Goal: Task Accomplishment & Management: Use online tool/utility

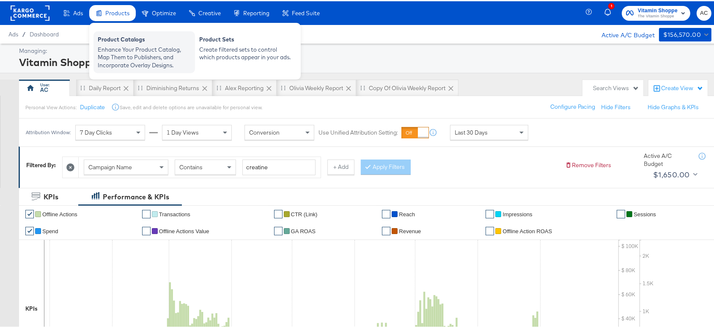
click at [123, 44] on div "Enhance Your Product Catalog, Map Them to Publishers, and Incorporate Overlay D…" at bounding box center [144, 56] width 93 height 24
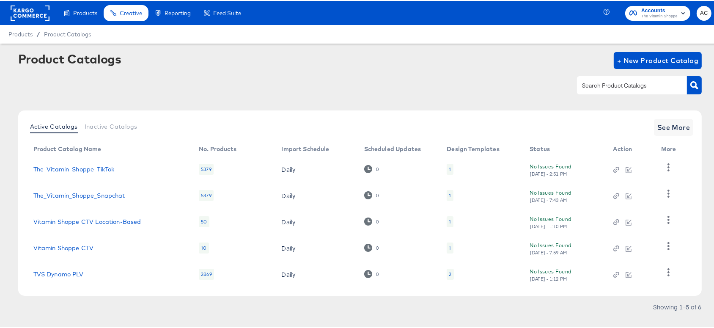
click at [651, 11] on span "Accounts" at bounding box center [659, 9] width 36 height 9
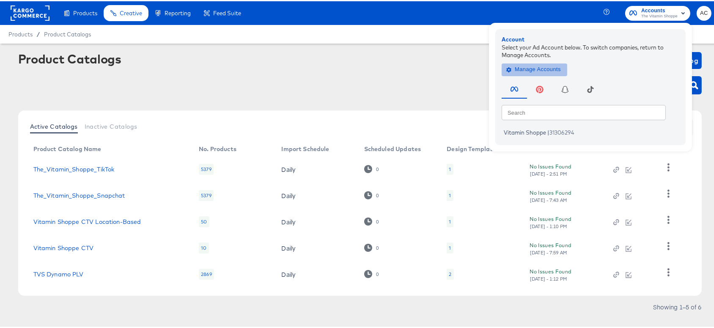
click at [541, 73] on span "Manage Accounts" at bounding box center [534, 68] width 53 height 10
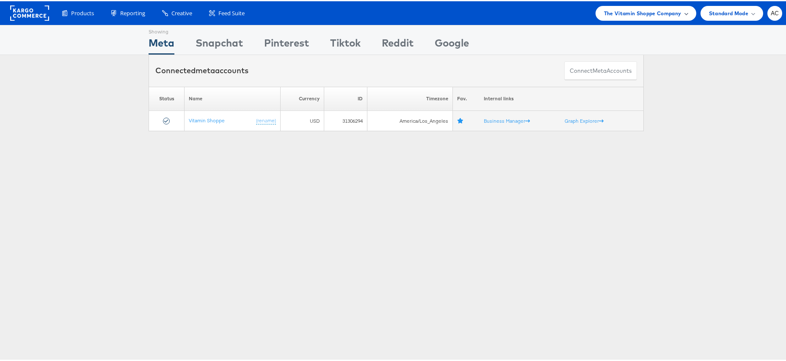
click at [650, 11] on span "The Vitamin Shoppe Company" at bounding box center [642, 12] width 77 height 9
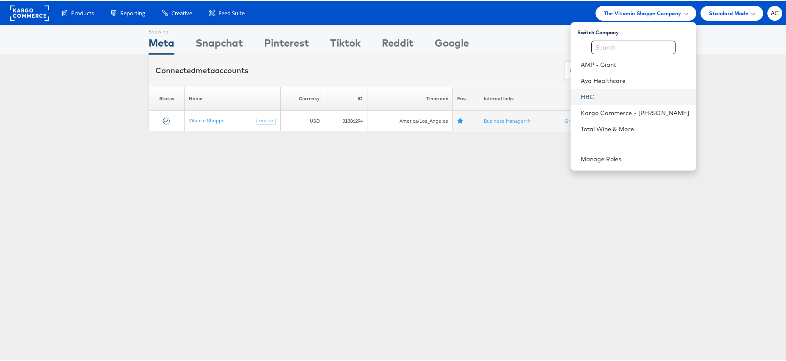
click at [580, 94] on link "HBC" at bounding box center [634, 95] width 109 height 8
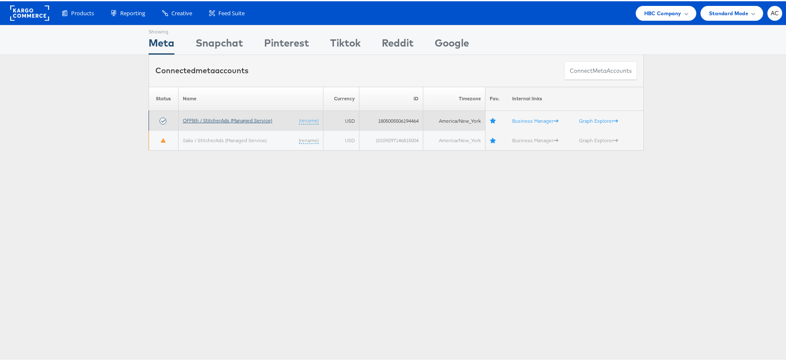
click at [220, 122] on link "OFF5th / StitcherAds (Managed Service)" at bounding box center [227, 119] width 89 height 6
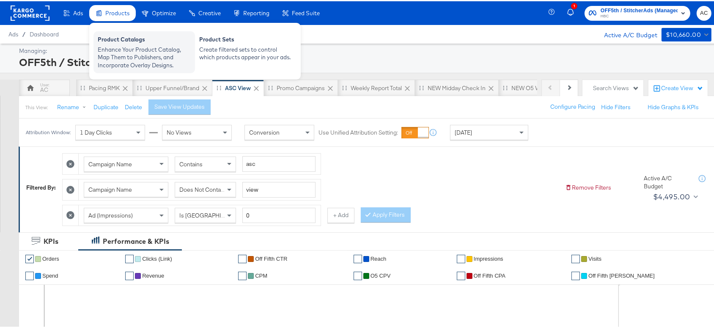
click at [136, 51] on div "Enhance Your Product Catalog, Map Them to Publishers, and Incorporate Overlay D…" at bounding box center [144, 56] width 93 height 24
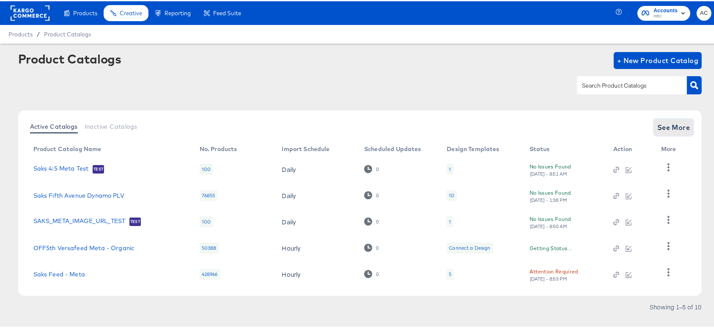
click at [661, 126] on span "See More" at bounding box center [673, 126] width 33 height 12
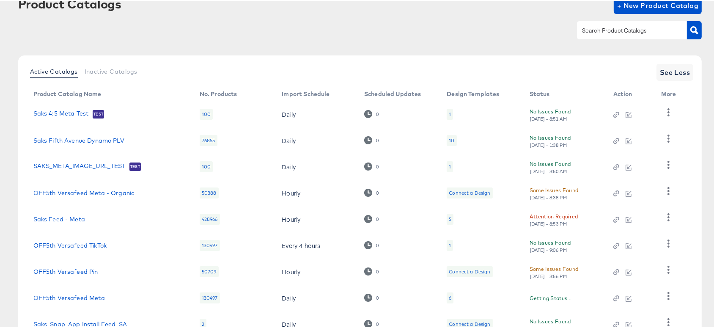
scroll to position [60, 0]
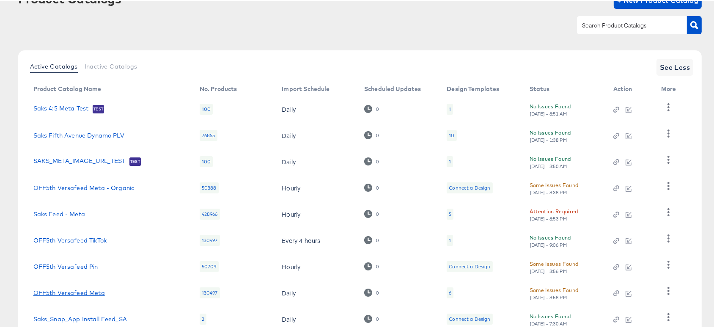
click at [96, 290] on link "OFF5th Versafeed Meta" at bounding box center [68, 291] width 71 height 7
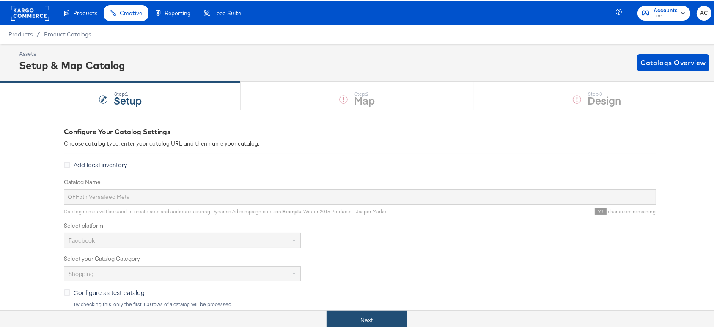
click at [365, 324] on button "Next" at bounding box center [367, 318] width 81 height 19
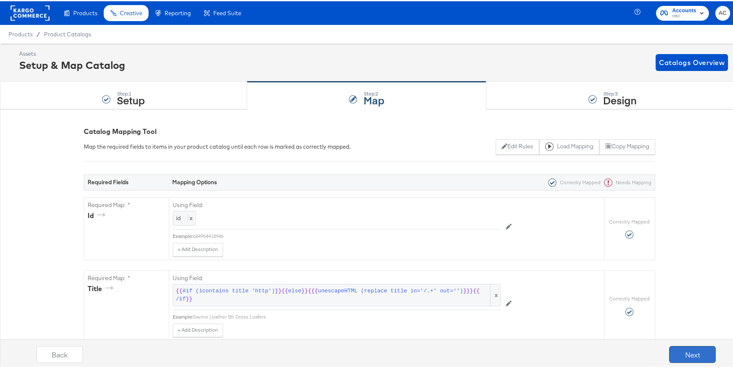
click at [691, 327] on button "Next" at bounding box center [692, 353] width 47 height 17
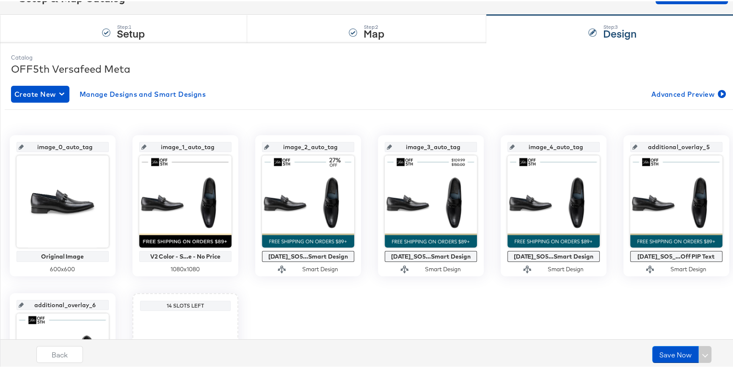
scroll to position [80, 0]
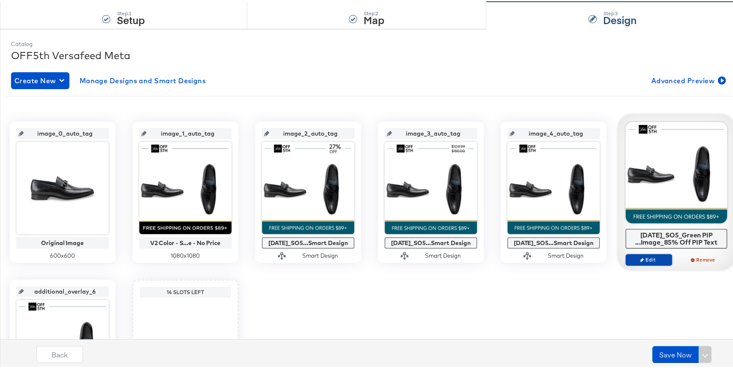
click at [640, 259] on icon "button" at bounding box center [642, 259] width 4 height 4
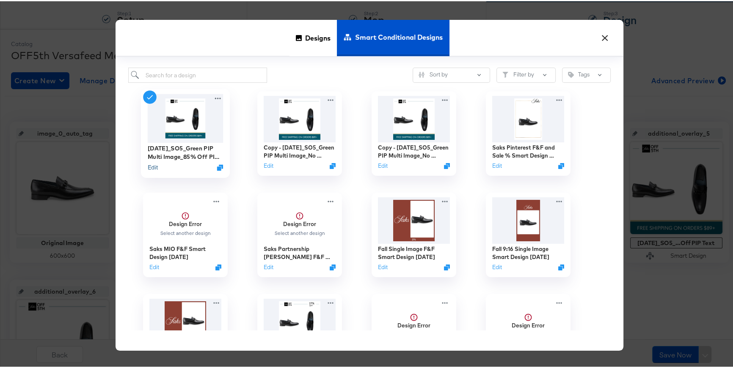
click at [147, 166] on button "Edit" at bounding box center [152, 166] width 10 height 8
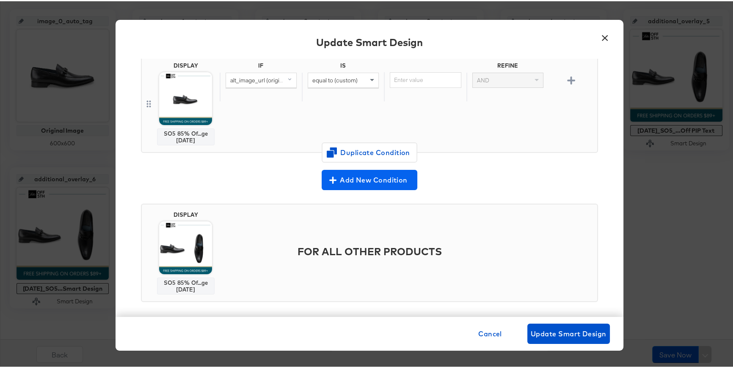
scroll to position [79, 0]
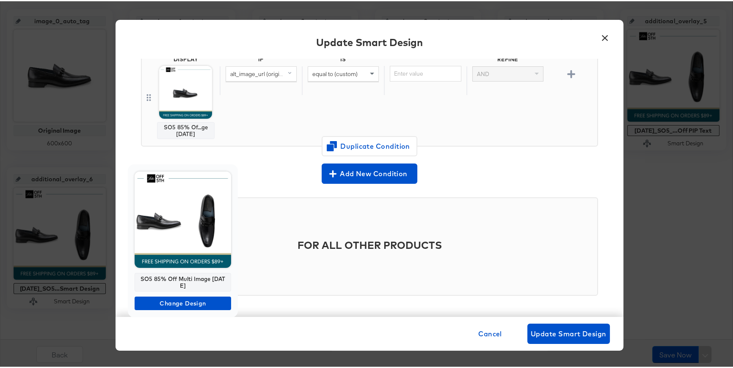
drag, startPoint x: 187, startPoint y: 283, endPoint x: 135, endPoint y: 278, distance: 51.9
click at [135, 278] on div "SO5 85% Off Multi Image 10.8.25" at bounding box center [183, 281] width 96 height 19
copy div "SO5 85% Off Multi Image 10.8.25"
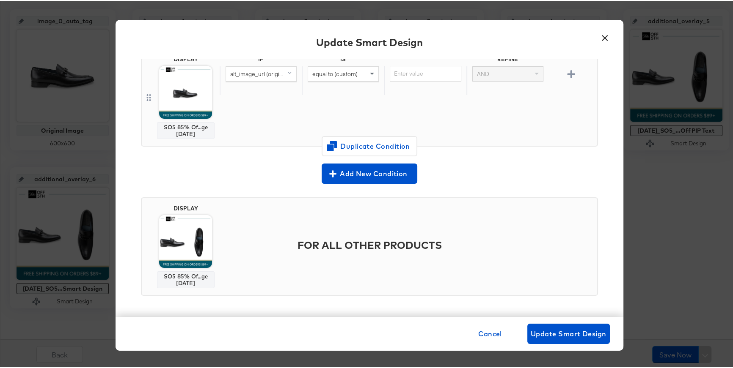
drag, startPoint x: 192, startPoint y: 281, endPoint x: 160, endPoint y: 274, distance: 32.5
click at [161, 274] on div "SO5 85% Of...ge 10.8.25" at bounding box center [186, 279] width 50 height 14
copy div "SO5 85% Of...ge 10.8.25"
click at [486, 327] on span "Cancel" at bounding box center [490, 333] width 24 height 12
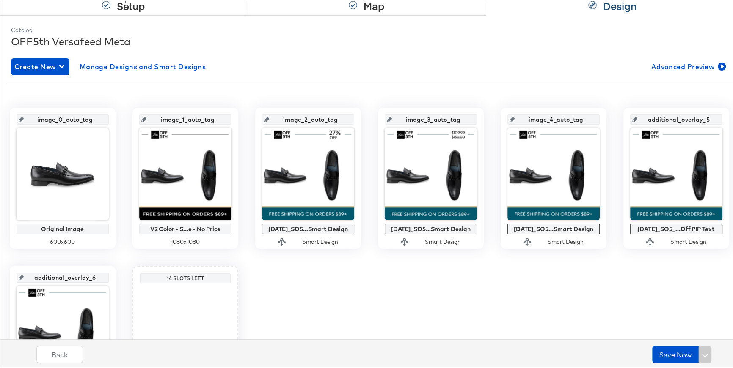
scroll to position [0, 0]
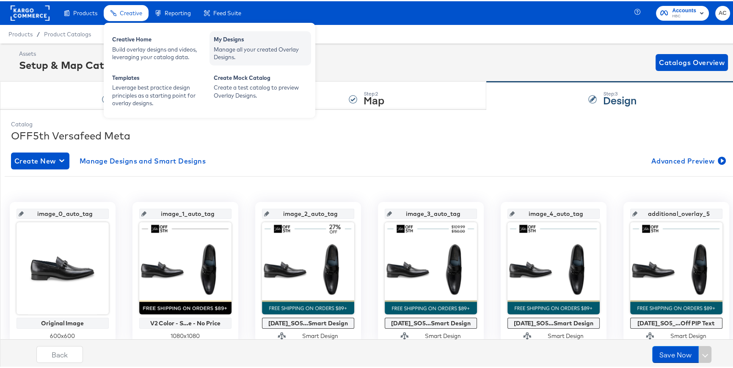
click at [211, 40] on div "My Designs Manage all your created Overlay Designs." at bounding box center [260, 47] width 102 height 34
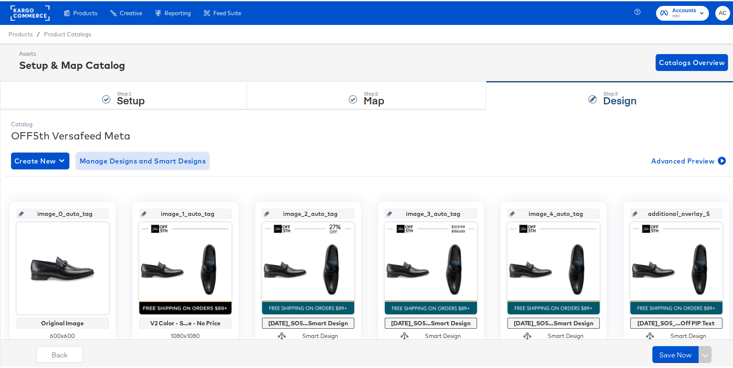
click at [199, 156] on span "Manage Designs and Smart Designs" at bounding box center [143, 160] width 126 height 12
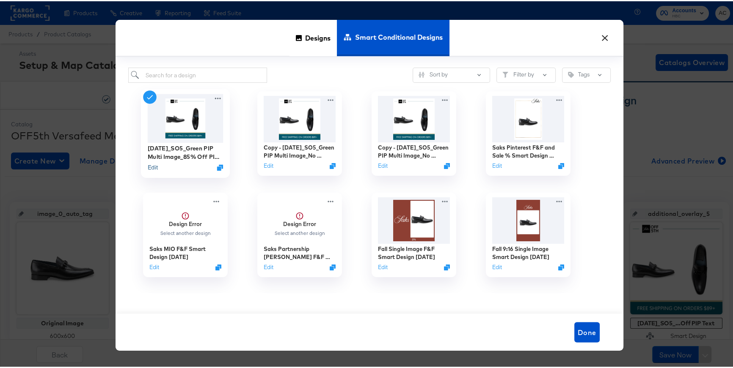
click at [152, 167] on button "Edit" at bounding box center [152, 166] width 10 height 8
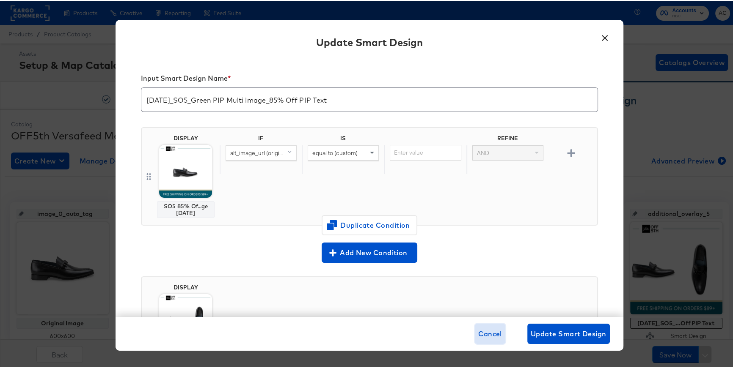
click at [484, 327] on span "Cancel" at bounding box center [490, 333] width 24 height 12
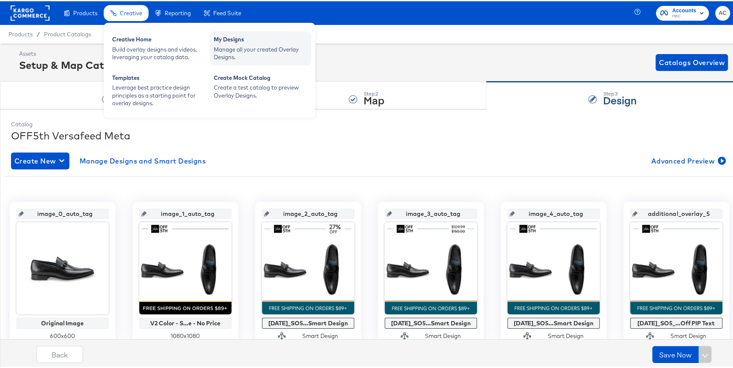
click at [234, 47] on div "Manage all your created Overlay Designs." at bounding box center [260, 52] width 93 height 16
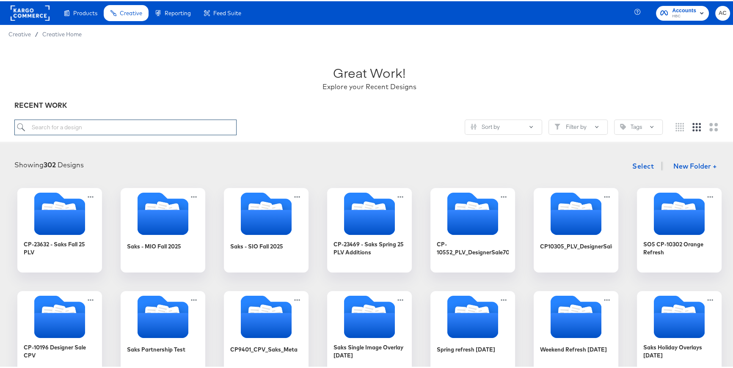
click at [210, 124] on input "search" at bounding box center [125, 126] width 222 height 16
paste input "SO5 85% Of...ge 10.8.25"
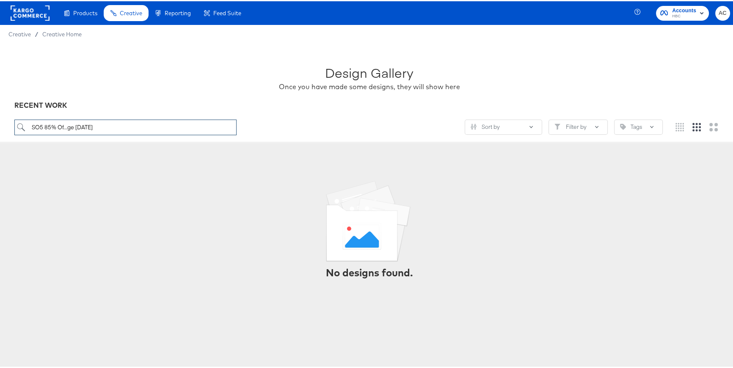
drag, startPoint x: 76, startPoint y: 127, endPoint x: 67, endPoint y: 127, distance: 9.3
click at [67, 127] on input "SO5 85% Of...ge 10.8.25" at bounding box center [125, 126] width 222 height 16
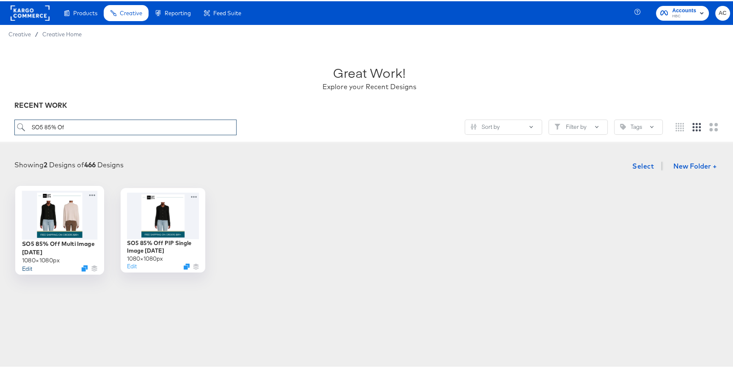
type input "SO5 85% Of"
click at [22, 266] on button "Edit" at bounding box center [27, 267] width 10 height 8
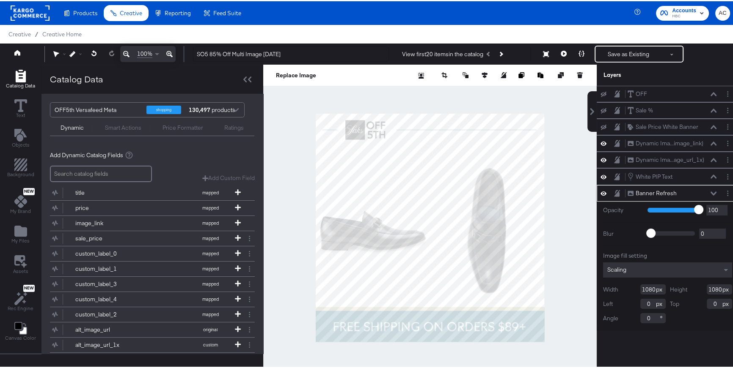
click at [710, 190] on icon at bounding box center [713, 192] width 6 height 4
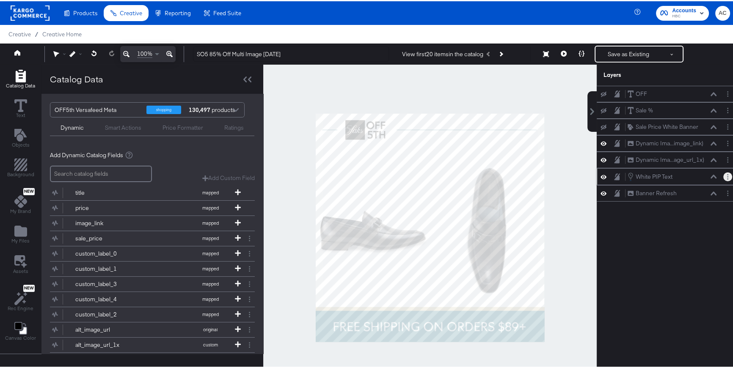
click at [720, 176] on button "Layer Options" at bounding box center [727, 175] width 9 height 9
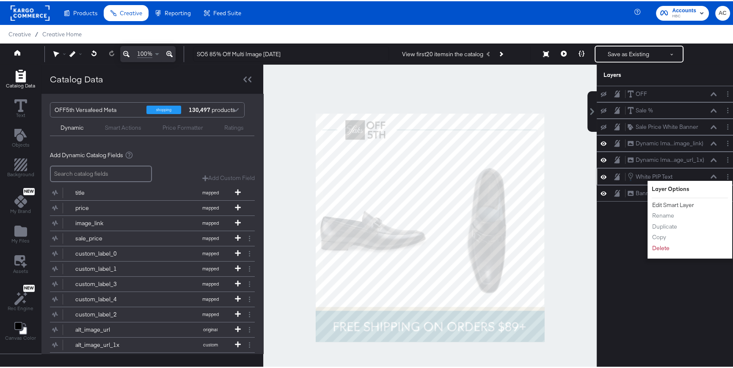
click at [671, 205] on button "Edit Smart Layer" at bounding box center [672, 204] width 43 height 9
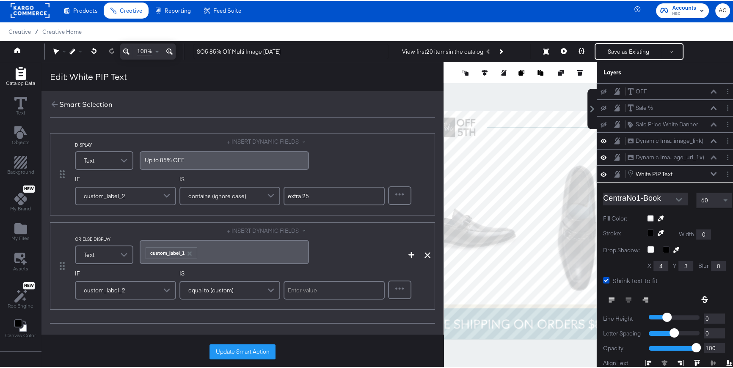
scroll to position [55, 0]
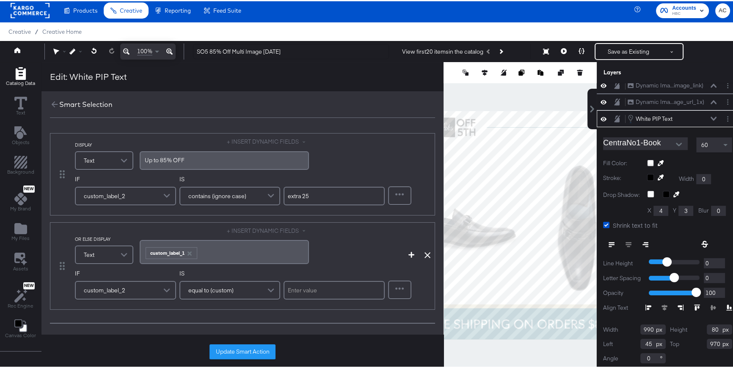
click at [701, 120] on div "White PIP Text White PIP Text" at bounding box center [672, 117] width 90 height 9
click at [59, 103] on div "Smart Selection" at bounding box center [85, 104] width 53 height 10
click at [54, 102] on icon at bounding box center [54, 103] width 9 height 9
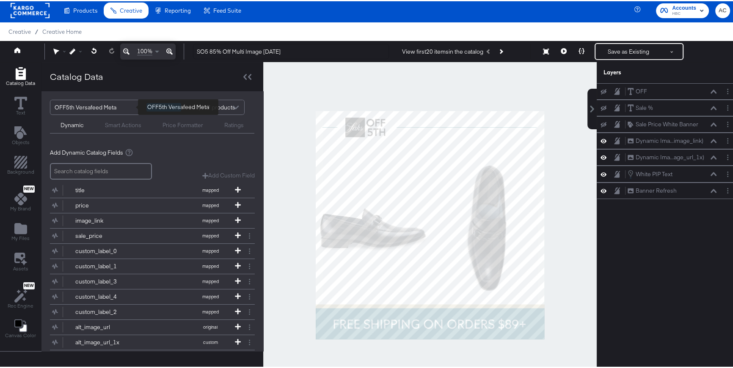
scroll to position [0, 0]
click at [561, 48] on icon at bounding box center [564, 50] width 6 height 6
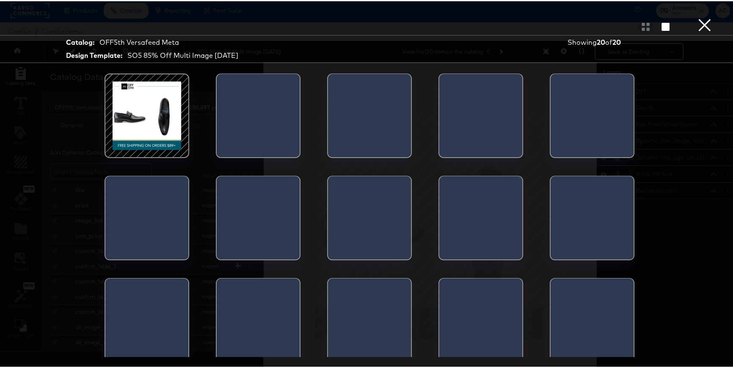
click at [702, 17] on button "×" at bounding box center [704, 8] width 17 height 17
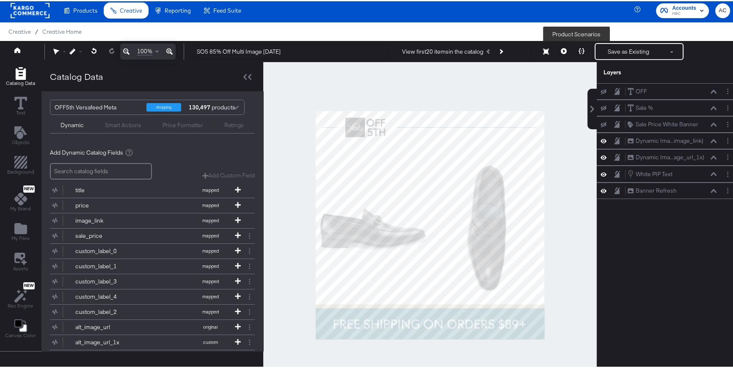
click at [578, 49] on icon at bounding box center [581, 50] width 6 height 6
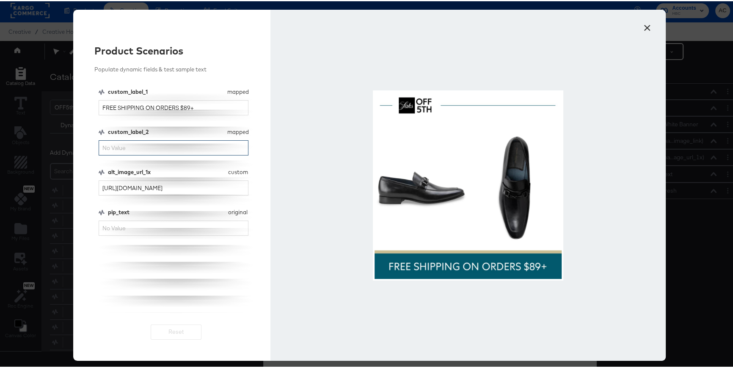
click at [153, 152] on input "custom_label_2" at bounding box center [174, 147] width 150 height 16
type input "2"
type input "extra 25"
click at [644, 26] on button "×" at bounding box center [647, 24] width 15 height 15
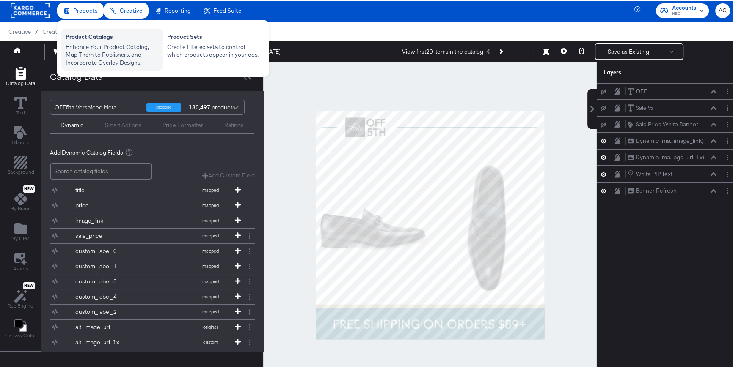
click at [88, 44] on div "Enhance Your Product Catalog, Map Them to Publishers, and Incorporate Overlay D…" at bounding box center [112, 54] width 93 height 24
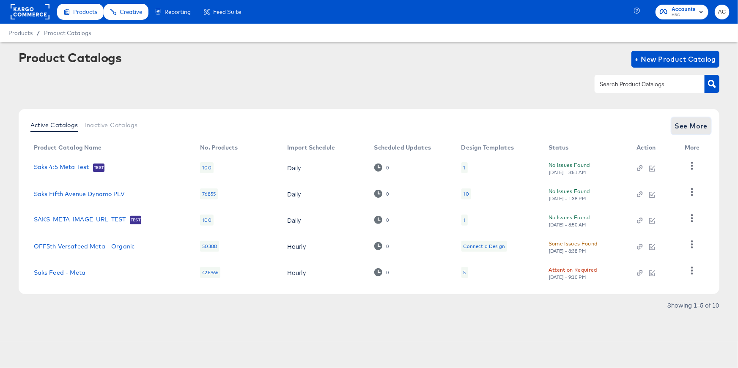
click at [692, 129] on span "See More" at bounding box center [691, 126] width 33 height 12
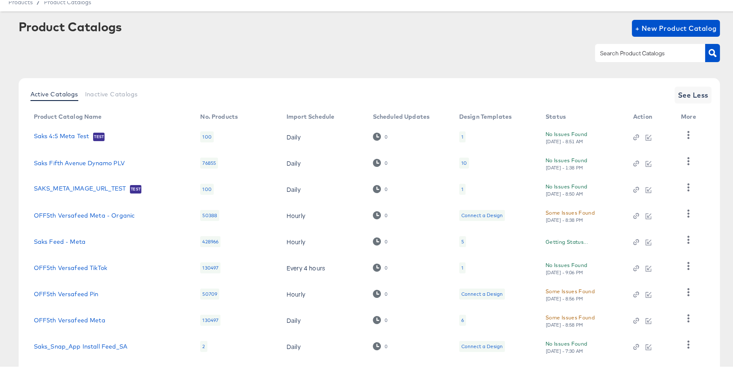
scroll to position [45, 0]
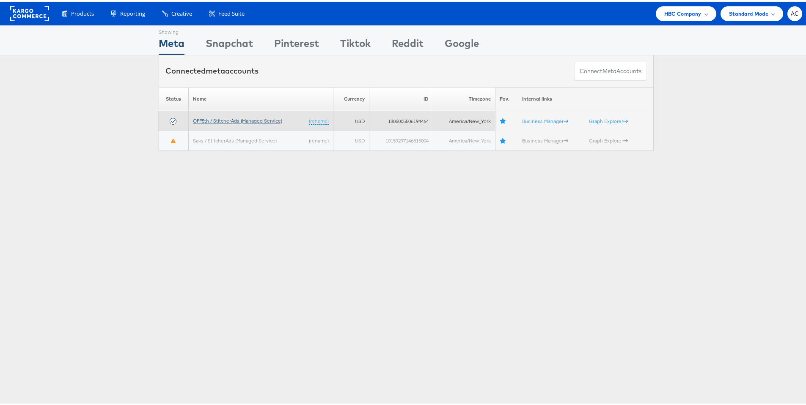
click at [228, 118] on link "OFF5th / StitcherAds (Managed Service)" at bounding box center [237, 119] width 89 height 6
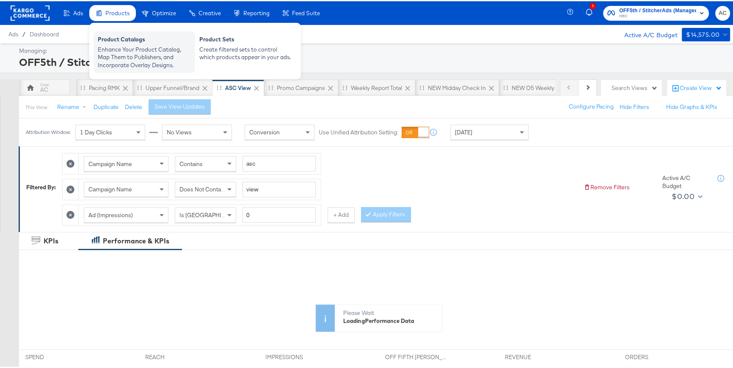
click at [119, 41] on div "Product Catalogs" at bounding box center [144, 39] width 93 height 10
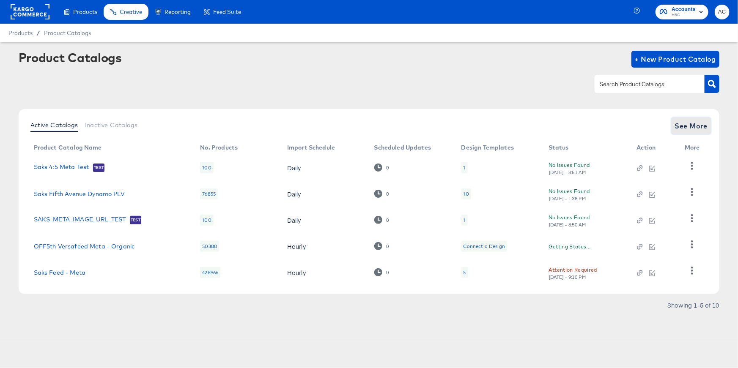
click at [697, 124] on span "See More" at bounding box center [691, 126] width 33 height 12
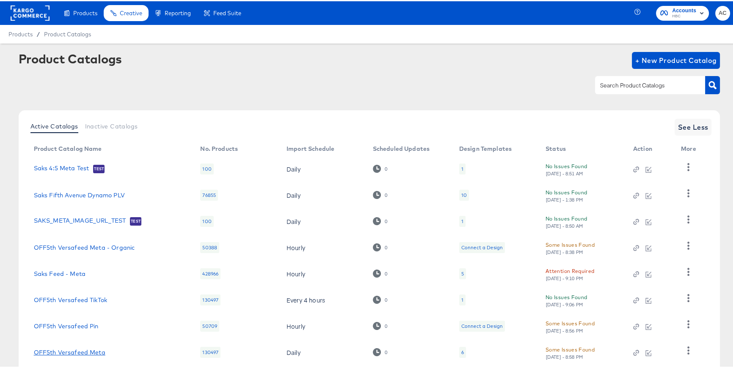
click at [74, 349] on link "OFF5th Versafeed Meta" at bounding box center [69, 351] width 71 height 7
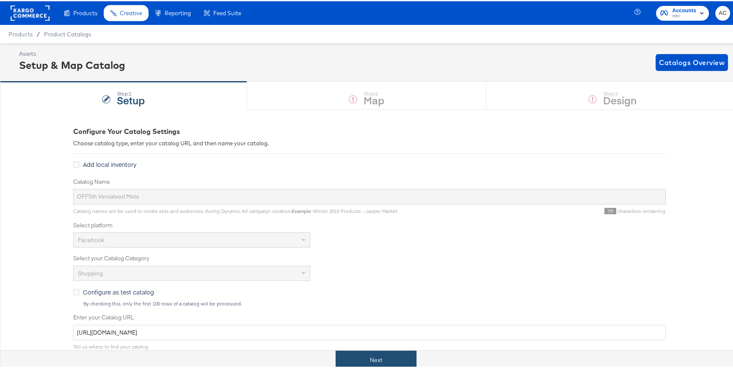
click at [399, 358] on button "Next" at bounding box center [375, 359] width 81 height 19
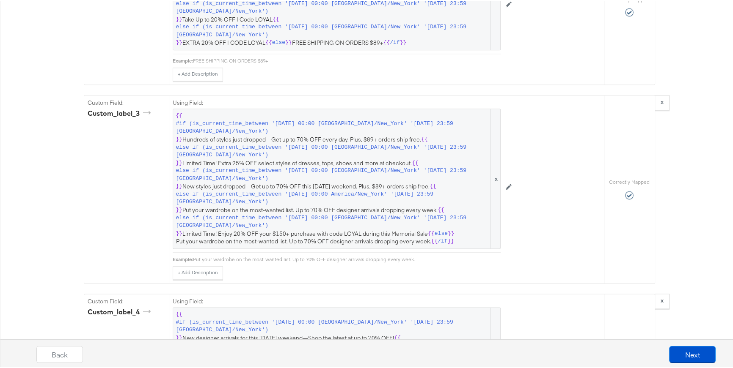
scroll to position [1271, 0]
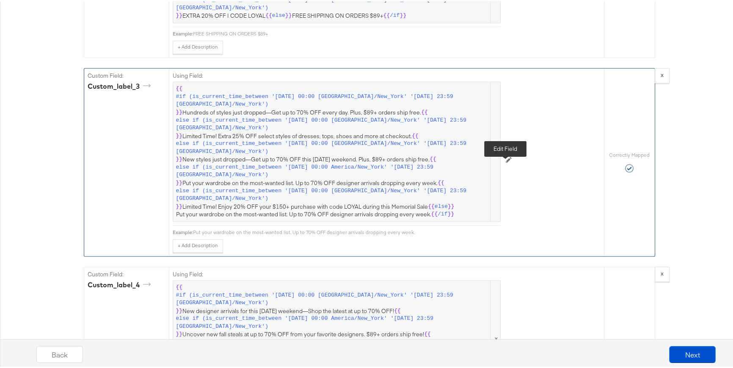
click at [506, 162] on icon at bounding box center [509, 159] width 6 height 6
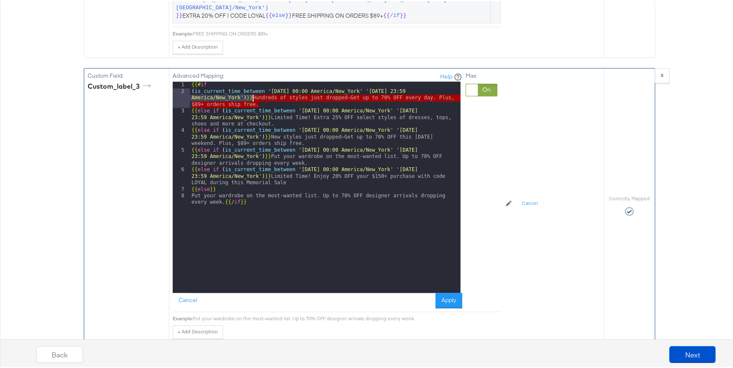
drag, startPoint x: 261, startPoint y: 110, endPoint x: 250, endPoint y: 107, distance: 11.3
click at [250, 107] on div "{{# if ( is_current_time_between '2025-08-01 00:00 America/New_York' '2025-08-2…" at bounding box center [325, 195] width 270 height 231
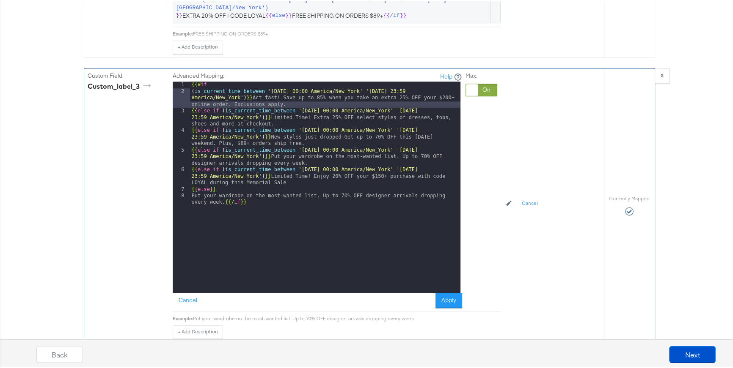
click at [289, 97] on div "{{# if ( is_current_time_between '2025-08-01 00:00 America/New_York' '2025-08-2…" at bounding box center [325, 195] width 270 height 231
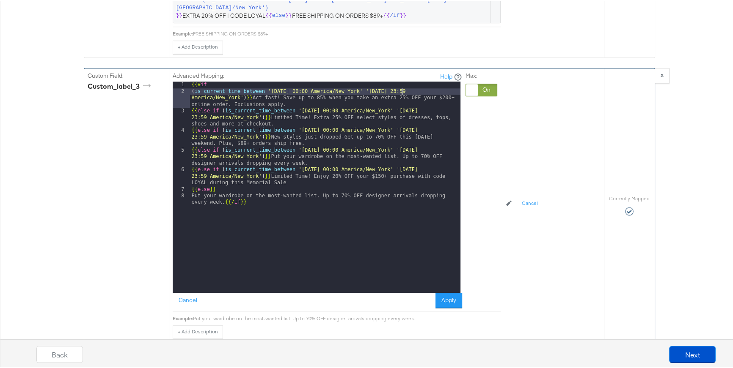
click at [399, 99] on div "{{# if ( is_current_time_between '2025-10-10 00:00 America/New_York' '2025-08-2…" at bounding box center [325, 195] width 270 height 231
drag, startPoint x: 407, startPoint y: 99, endPoint x: 402, endPoint y: 98, distance: 5.1
click at [402, 98] on div "{{# if ( is_current_time_between '2025-10-10 00:00 America/New_York' '2025-10-2…" at bounding box center [325, 195] width 270 height 231
click at [444, 307] on button "Apply" at bounding box center [448, 299] width 27 height 15
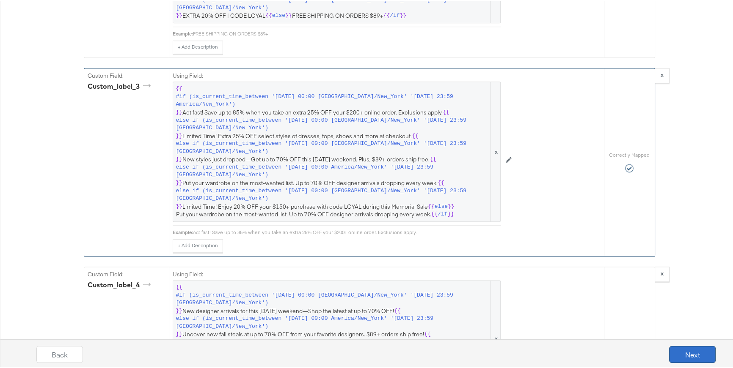
click at [671, 353] on button "Next" at bounding box center [692, 353] width 47 height 17
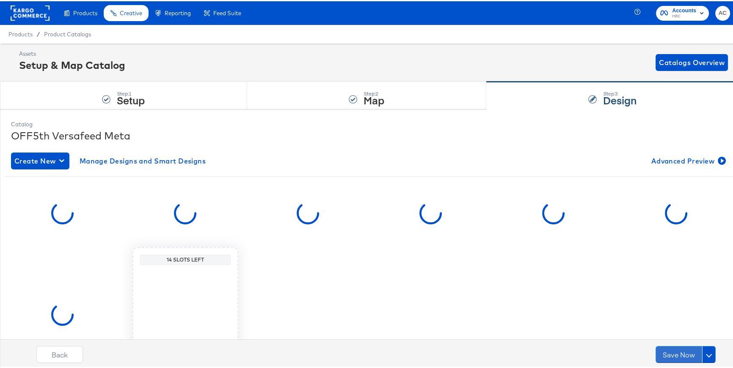
click at [671, 353] on button "Save Now" at bounding box center [678, 353] width 47 height 17
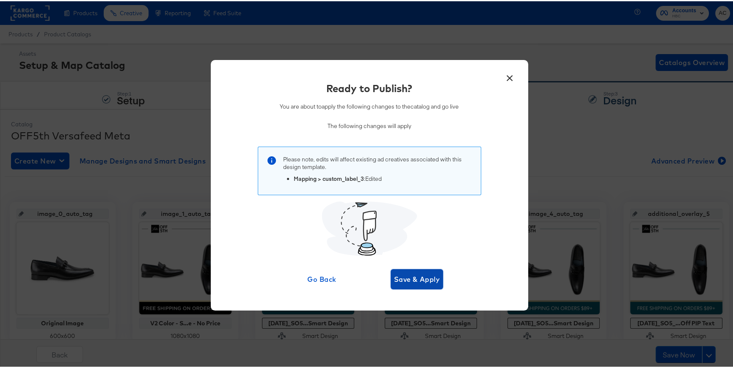
click at [424, 283] on span "Save & Apply" at bounding box center [417, 278] width 46 height 12
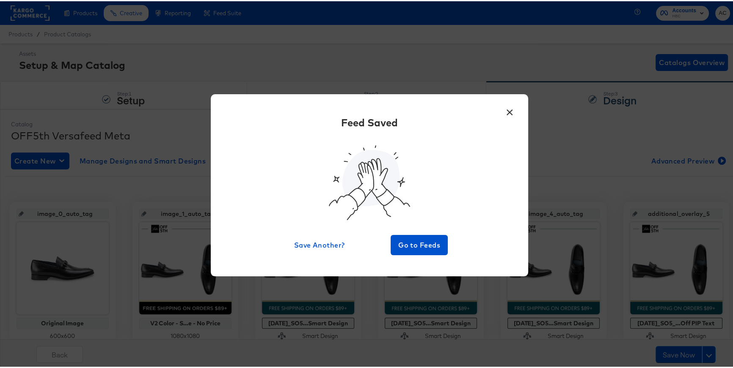
click at [508, 112] on button "×" at bounding box center [509, 109] width 15 height 15
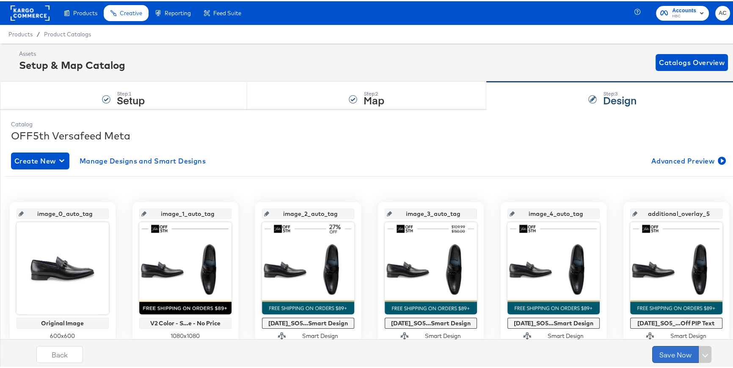
click at [676, 358] on button "Save Now" at bounding box center [675, 353] width 47 height 17
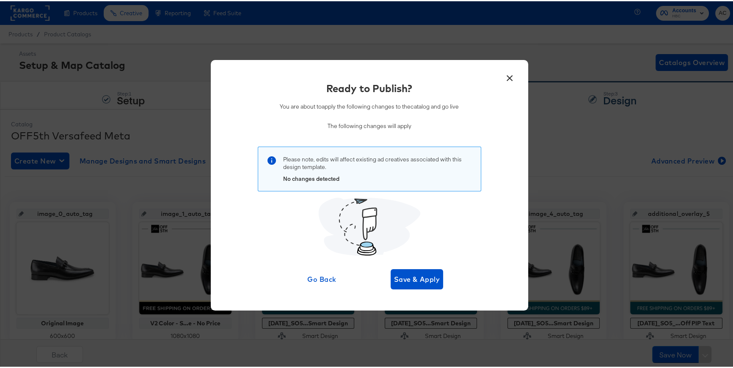
click at [512, 77] on button "×" at bounding box center [509, 74] width 15 height 15
